Goal: Transaction & Acquisition: Purchase product/service

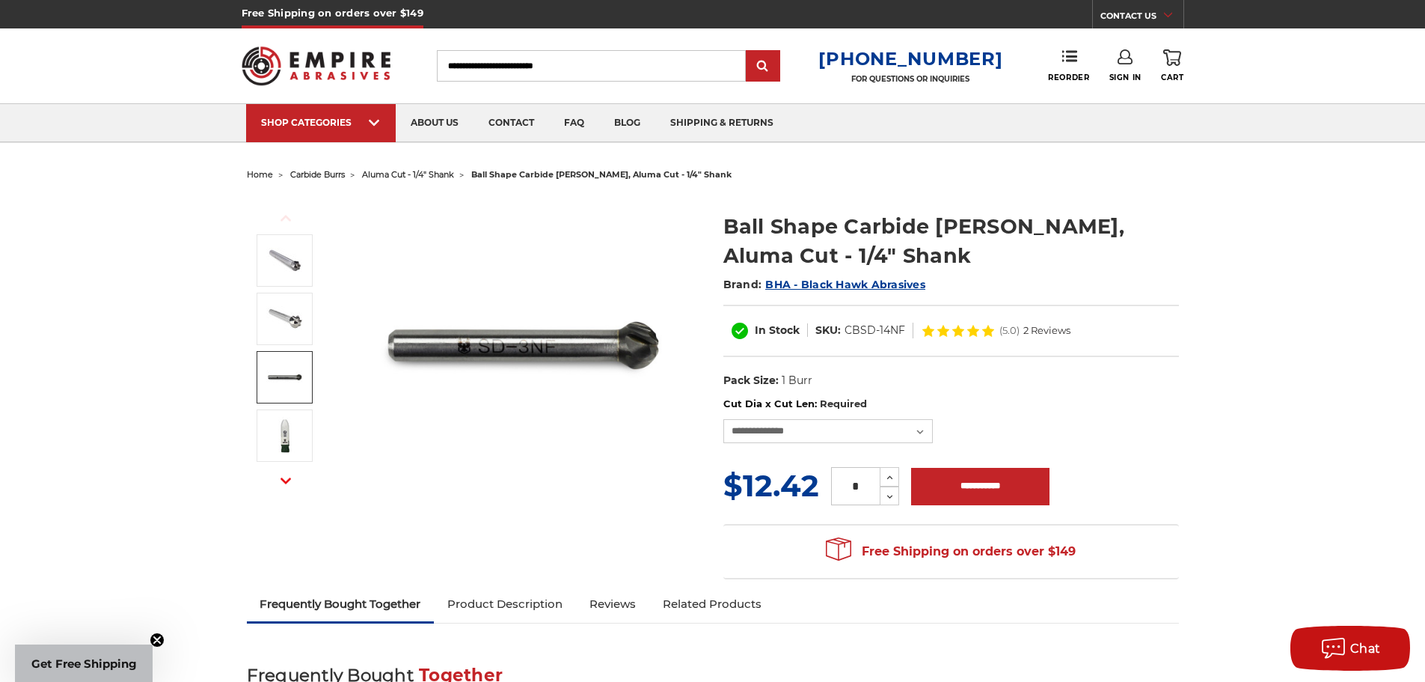
click at [289, 374] on img at bounding box center [284, 376] width 37 height 37
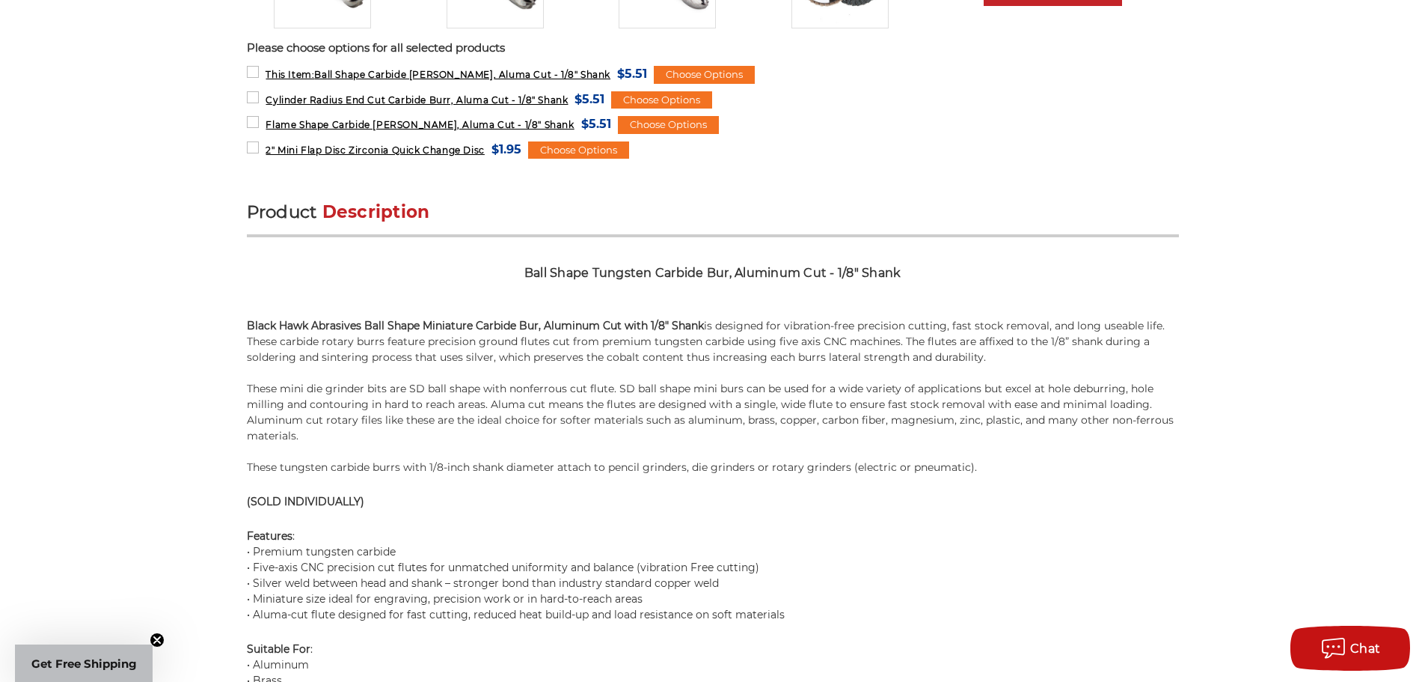
scroll to position [823, 0]
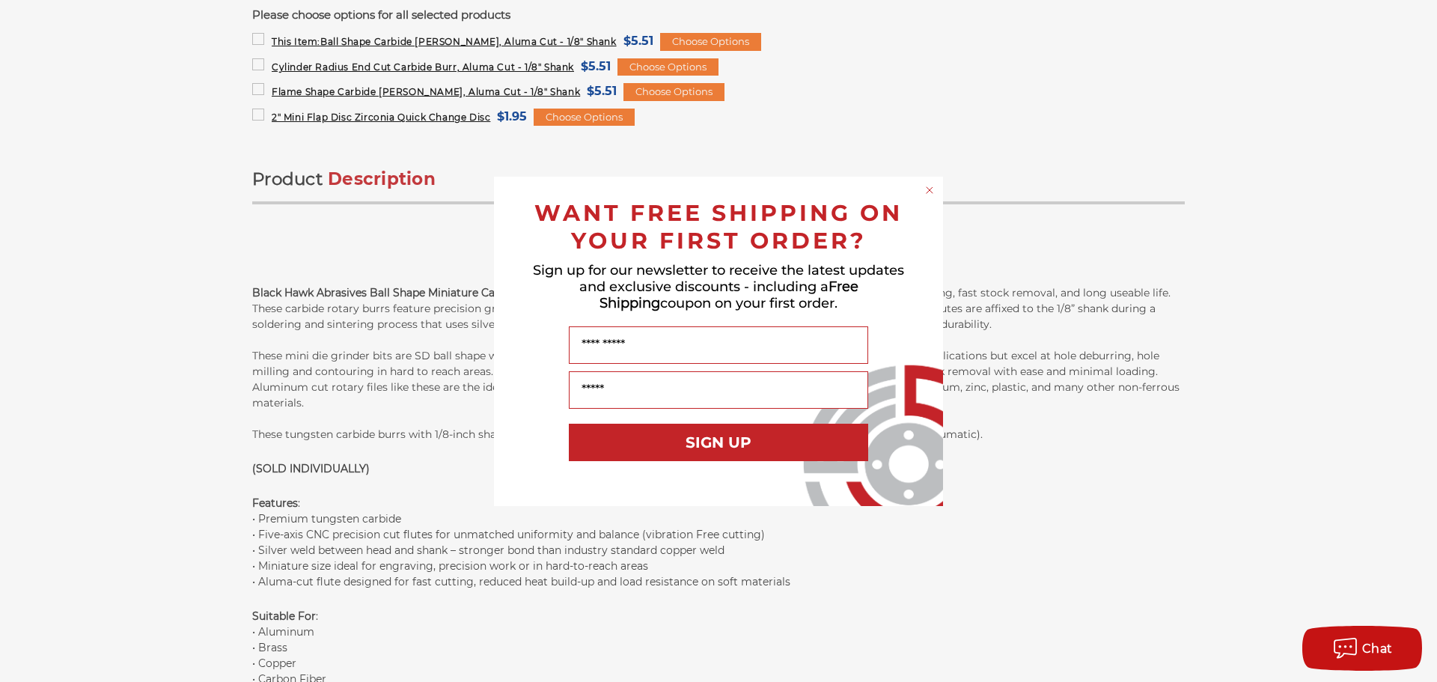
drag, startPoint x: 364, startPoint y: 289, endPoint x: 792, endPoint y: 228, distance: 431.5
click at [933, 189] on circle "Close dialog" at bounding box center [930, 190] width 14 height 14
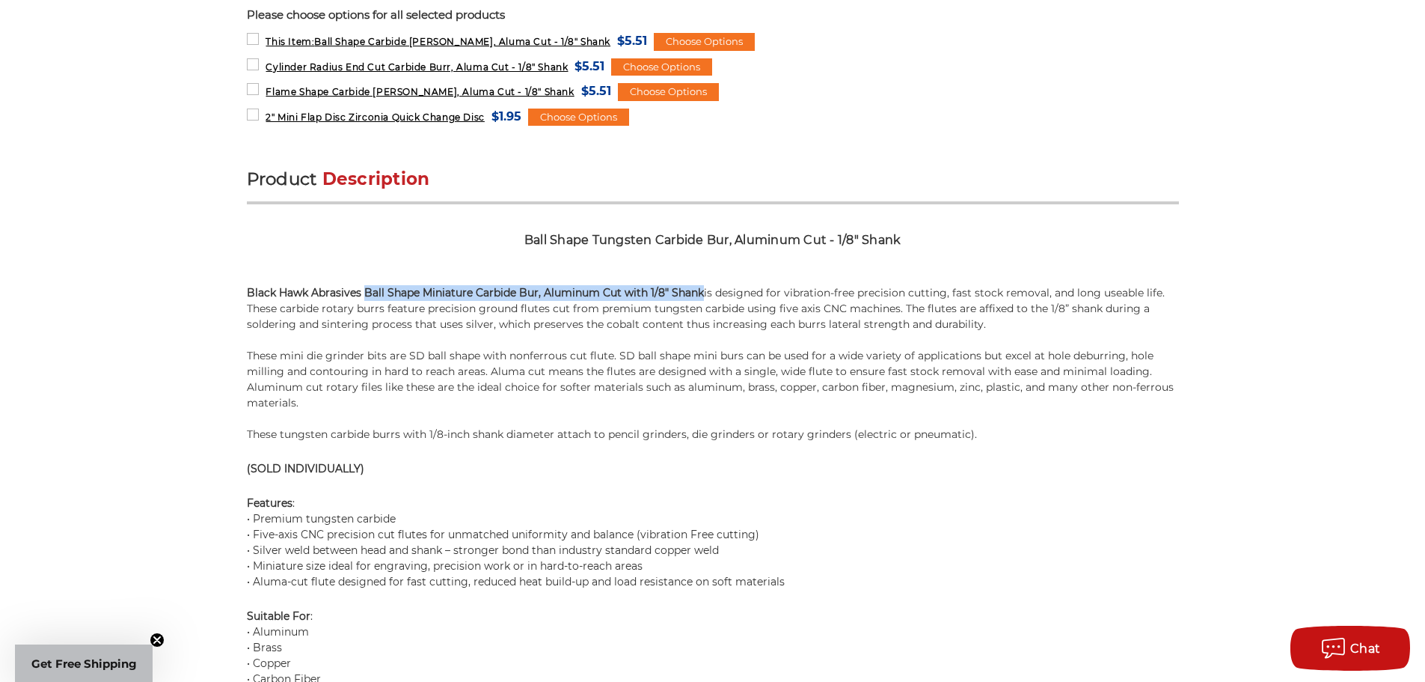
drag, startPoint x: 365, startPoint y: 289, endPoint x: 703, endPoint y: 296, distance: 337.5
click at [703, 296] on strong "Black Hawk Abrasives Ball Shape Miniature Carbide Bur, Aluminum Cut with 1/8" S…" at bounding box center [475, 292] width 457 height 13
copy strong "Ball Shape Miniature Carbide Bur, Aluminum Cut with 1/8" Shank"
